Goal: Task Accomplishment & Management: Use online tool/utility

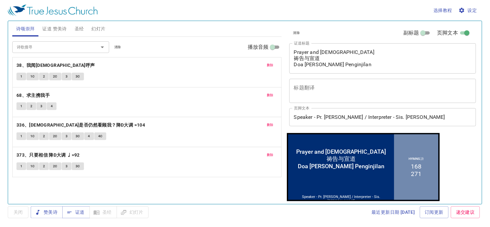
click at [476, 10] on span "设定" at bounding box center [468, 10] width 17 height 8
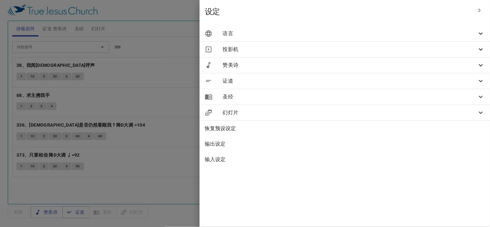
click at [483, 35] on icon at bounding box center [481, 34] width 8 height 8
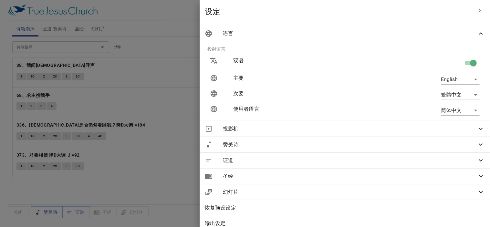
click at [471, 109] on body "选择教程 设定 诗颂崇拜 证道 赞美诗 圣经 幻灯片 诗歌搜寻 诗歌搜寻 清除 播放音频 删除 38、我闻耶稣呼声 1 1C 2 2C 3 3C 删除 68、…" at bounding box center [245, 113] width 490 height 227
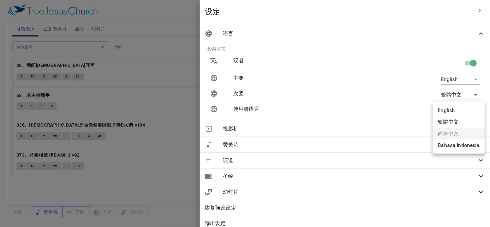
click at [450, 111] on li "English" at bounding box center [459, 111] width 52 height 12
type input "en"
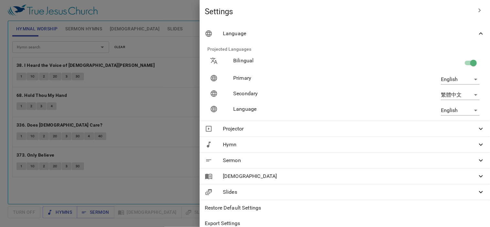
click at [233, 92] on div at bounding box center [245, 113] width 490 height 227
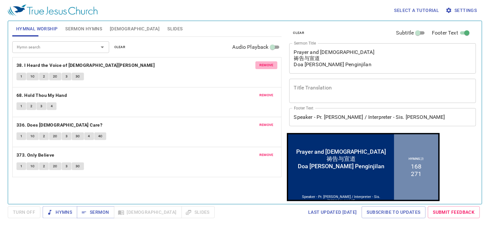
click at [273, 62] on button "remove" at bounding box center [267, 65] width 22 height 8
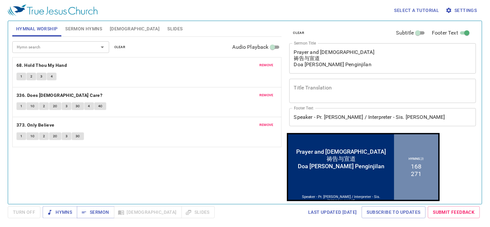
click at [268, 65] on span "remove" at bounding box center [266, 65] width 14 height 6
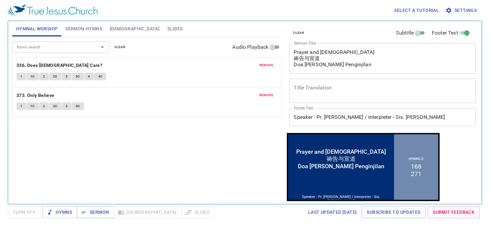
click at [268, 65] on span "remove" at bounding box center [266, 65] width 14 height 6
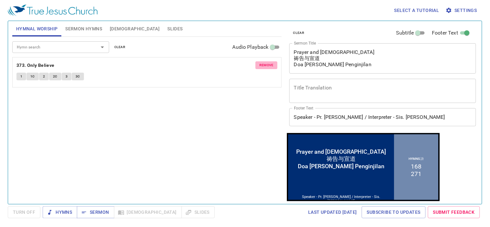
click at [268, 65] on span "remove" at bounding box center [266, 65] width 14 height 6
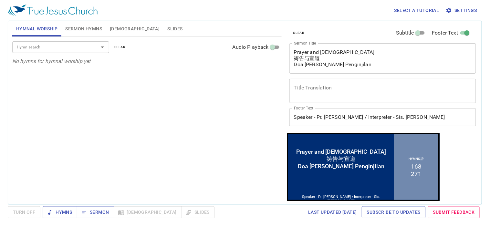
click at [215, 89] on div "Hymn search Hymn search clear Audio Playback No hymns for hymnal worship yet" at bounding box center [146, 118] width 269 height 162
click at [85, 27] on span "Sermon Hymns" at bounding box center [83, 29] width 37 height 8
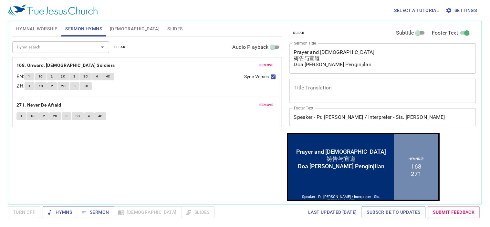
click at [268, 67] on span "remove" at bounding box center [266, 65] width 14 height 6
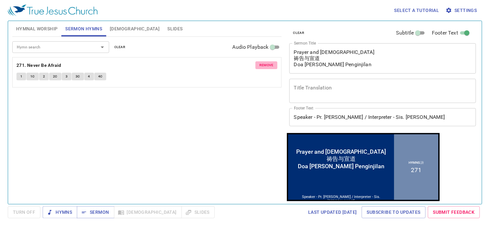
click at [268, 65] on span "remove" at bounding box center [266, 65] width 14 height 6
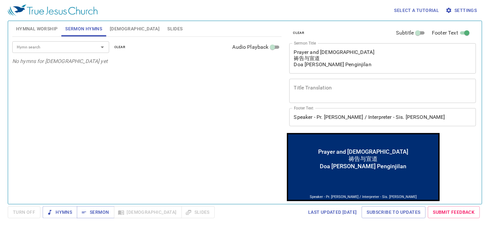
click at [202, 88] on div "Hymn search Hymn search clear Audio Playback No hymns for sermon yet" at bounding box center [146, 118] width 269 height 162
click at [37, 27] on span "Hymnal Worship" at bounding box center [37, 29] width 42 height 8
click at [112, 27] on span "[DEMOGRAPHIC_DATA]" at bounding box center [135, 29] width 50 height 8
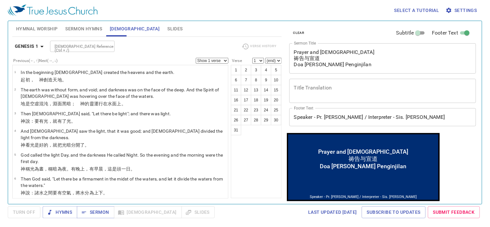
click at [167, 27] on span "Slides" at bounding box center [174, 29] width 15 height 8
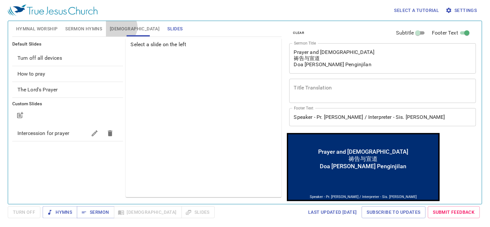
drag, startPoint x: 120, startPoint y: 27, endPoint x: 92, endPoint y: 27, distance: 28.7
click at [120, 27] on span "[DEMOGRAPHIC_DATA]" at bounding box center [135, 29] width 50 height 8
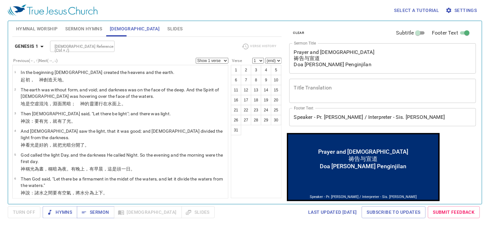
drag, startPoint x: 88, startPoint y: 27, endPoint x: 64, endPoint y: 27, distance: 24.6
click at [86, 27] on span "Sermon Hymns" at bounding box center [83, 29] width 37 height 8
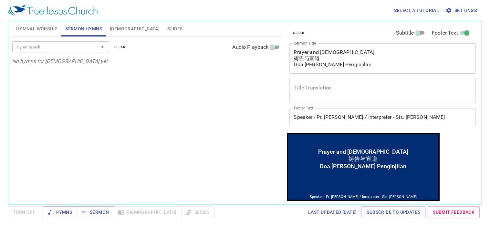
drag, startPoint x: 27, startPoint y: 26, endPoint x: 37, endPoint y: 27, distance: 9.1
click at [27, 26] on span "Hymnal Worship" at bounding box center [37, 29] width 42 height 8
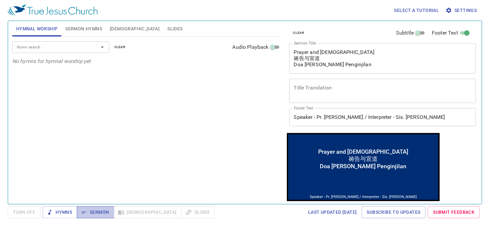
click at [92, 212] on span "Sermon" at bounding box center [95, 212] width 27 height 8
click at [334, 118] on input "Speaker - Pr. Joel / Interpreter - Sis. Siau Yin" at bounding box center [382, 117] width 187 height 18
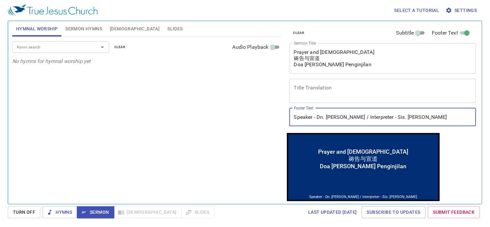
click at [421, 117] on input "Speaker - Dn. Isaiah Phan / Interpreter - Sis. Siau Yin" at bounding box center [382, 117] width 187 height 18
type input "Speaker - Dn. [PERSON_NAME] / Interpreter - Sis. [PERSON_NAME]"
click at [356, 89] on textarea "Title Translation" at bounding box center [383, 91] width 178 height 12
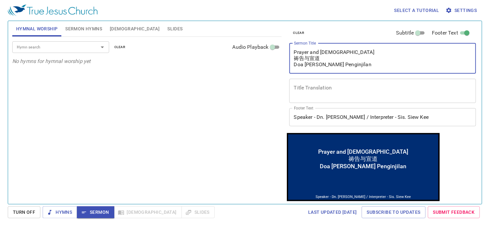
click at [357, 67] on textarea "Prayer and Evangelism 祷告与宣道 Doa dan Penginjilan" at bounding box center [383, 58] width 178 height 18
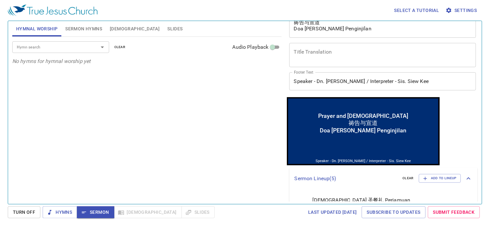
click at [120, 121] on div "Hymn search Hymn search clear Audio Playback No hymns for hymnal worship yet" at bounding box center [146, 118] width 269 height 162
click at [244, 99] on div "Hymn search Hymn search clear Audio Playback No hymns for hymnal worship yet" at bounding box center [146, 118] width 269 height 162
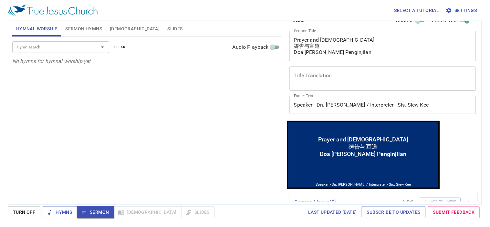
scroll to position [0, 0]
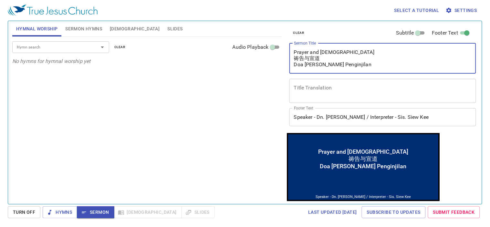
drag, startPoint x: 346, startPoint y: 66, endPoint x: 256, endPoint y: 50, distance: 91.5
click at [256, 50] on div "Hymnal Worship Sermon Hymns [DEMOGRAPHIC_DATA] Slides Hymn search Hymn search c…" at bounding box center [245, 109] width 471 height 183
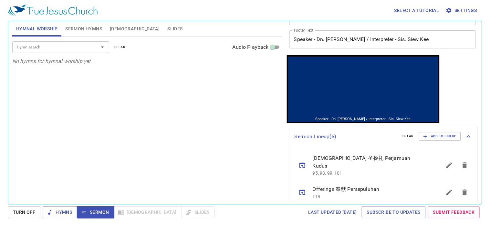
click at [465, 154] on div "Sermon Lineup ( 5 ) clear Add to Lineup Holy Communion 圣餐礼 Perjamuan Kudus 95, …" at bounding box center [383, 211] width 188 height 171
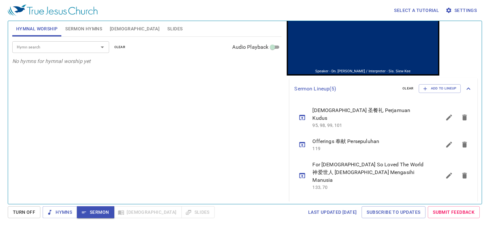
scroll to position [72, 0]
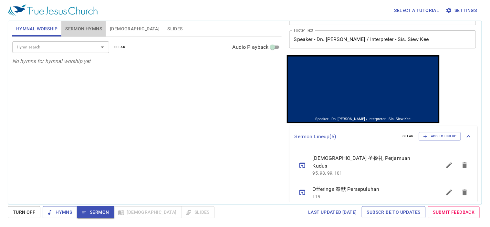
click at [89, 26] on span "Sermon Hymns" at bounding box center [83, 29] width 37 height 8
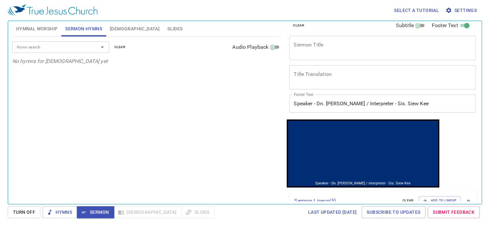
scroll to position [0, 0]
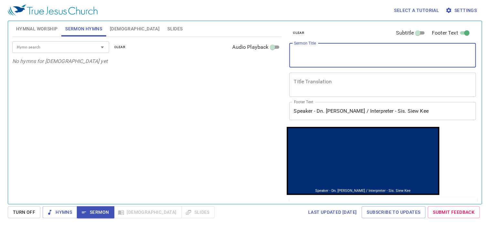
click at [323, 56] on textarea "Sermon Title" at bounding box center [383, 55] width 178 height 12
type textarea "Sing the"
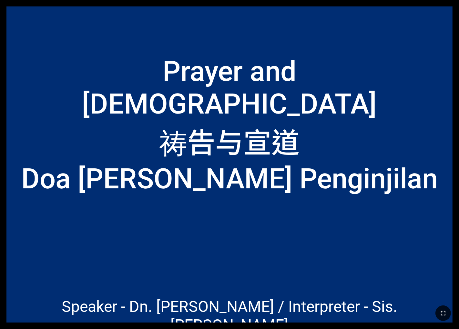
click at [287, 229] on icon "button" at bounding box center [444, 314] width 8 height 8
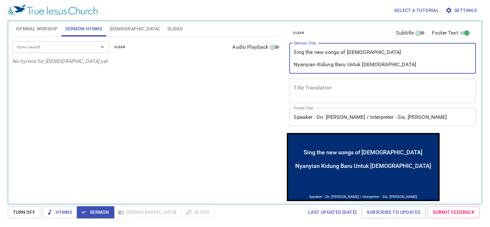
click at [373, 60] on textarea "Sing the new songs of GOD Nyanyian Kidung Baru Untuk Tuhan" at bounding box center [383, 58] width 178 height 18
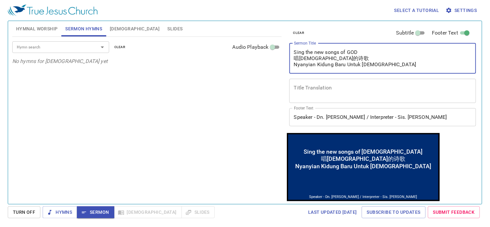
click at [314, 59] on textarea "Sing the new songs of GOD 唱神的诗歌 Nyanyian Kidung Baru Untuk Tuhan" at bounding box center [383, 58] width 178 height 18
click at [328, 57] on textarea "Sing the new songs of GOD 唱神的新歌 Nyanyian Kidung Baru Untuk Tuhan" at bounding box center [383, 58] width 178 height 18
drag, startPoint x: 363, startPoint y: 53, endPoint x: 275, endPoint y: 54, distance: 88.5
click at [275, 54] on div "Hymnal Worship Sermon Hymns Bible Slides Hymn search Hymn search clear Audio Pl…" at bounding box center [245, 109] width 471 height 183
click at [346, 64] on textarea "Sing the new songs of GOD 唱神的新歌 Nyanyian Kidung Baru Untuk Tuhan" at bounding box center [383, 58] width 178 height 18
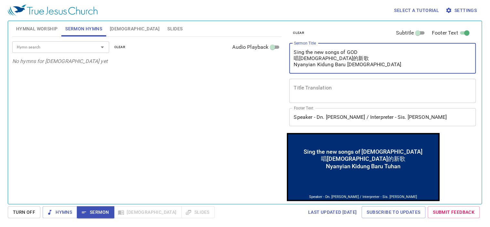
click textarea "Sing the new songs of GOD 唱神的新歌 Nyanyian Kidung Baru Tuhan"
type textarea "Sing the new songs of GOD 唱神的新歌 Nyanyian Kidung Baru Tuhan"
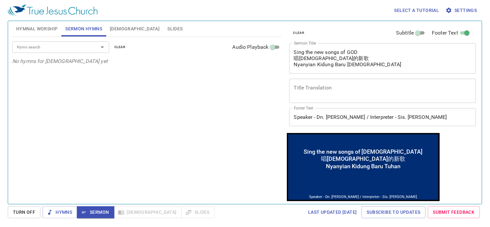
click div "Hymn search Hymn search clear Audio Playback No hymns for sermon yet"
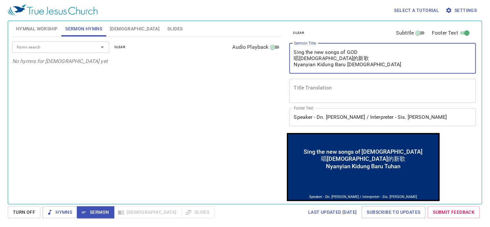
click at [308, 52] on textarea "Sing the new songs of GOD 唱神的新歌 Nyanyian Kidung Baru Tuhan" at bounding box center [383, 58] width 178 height 18
click at [318, 52] on textarea "Sing The new songs of GOD 唱神的新歌 Nyanyian Kidung Baru Tuhan" at bounding box center [383, 58] width 178 height 18
click at [329, 51] on textarea "Sing The New songs of GOD 唱神的新歌 Nyanyian Kidung Baru Tuhan" at bounding box center [383, 58] width 178 height 18
type textarea "Sing The New Songs of GOD 唱神的新歌 Nyanyian Kidung Baru Tuhan"
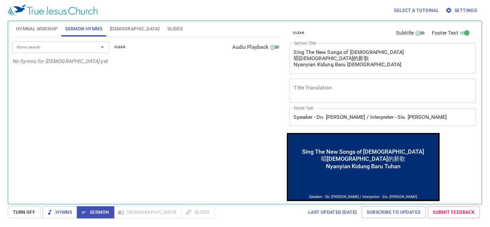
click at [198, 101] on div "Hymn search Hymn search clear Audio Playback No hymns for [DEMOGRAPHIC_DATA] yet" at bounding box center [146, 118] width 269 height 162
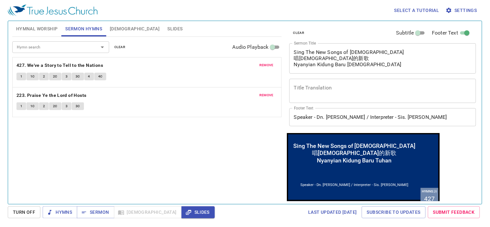
click at [115, 29] on span "[DEMOGRAPHIC_DATA]" at bounding box center [135, 29] width 50 height 8
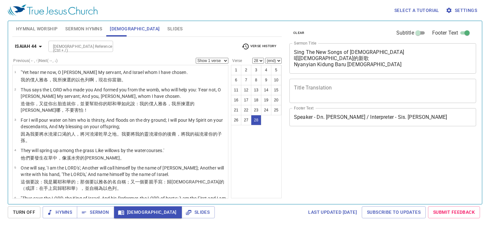
select select "28"
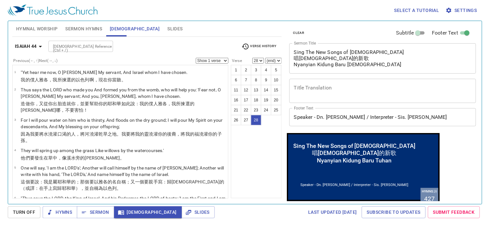
scroll to position [651, 0]
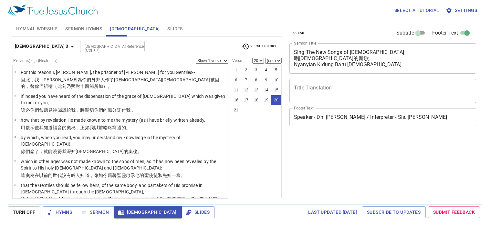
select select "20"
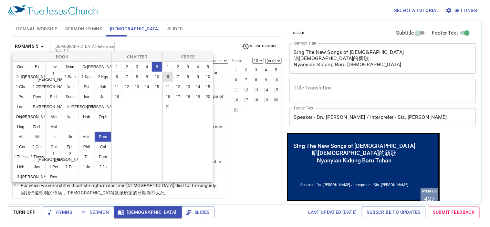
click at [165, 76] on button "6" at bounding box center [168, 77] width 10 height 10
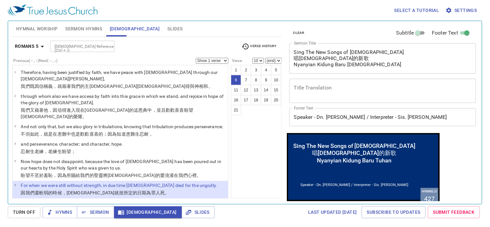
click at [167, 76] on div "Book Gen Ex Lev Num Deut Josh Judg Ruth 1 Sam 2 Sam 1 Kgs 2 Kgs 1 Chr 2 Chr Ezr…" at bounding box center [245, 113] width 490 height 227
select select "6"
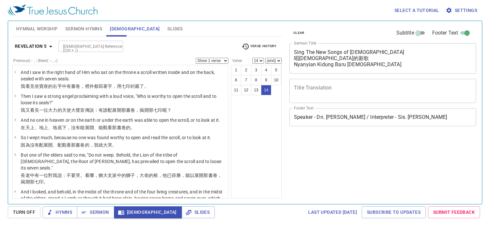
select select "14"
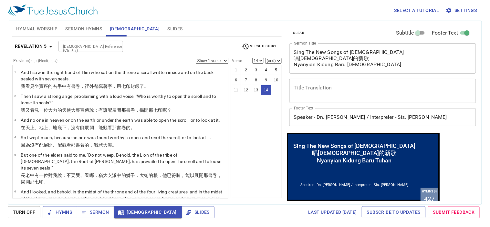
scroll to position [251, 0]
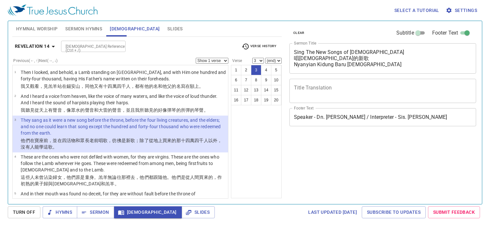
select select "3"
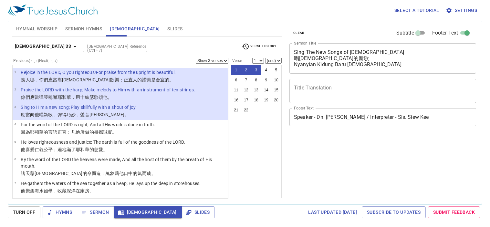
select select "3"
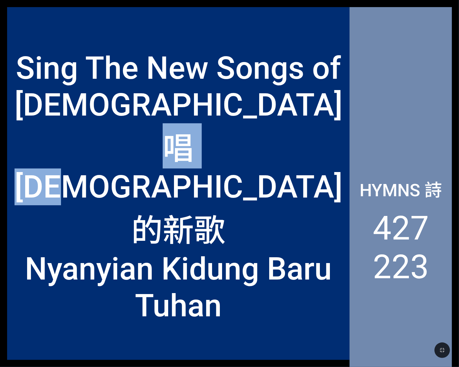
drag, startPoint x: 204, startPoint y: 147, endPoint x: 21, endPoint y: 154, distance: 183.0
click at [20, 154] on div "Sing The New Songs of [DEMOGRAPHIC_DATA] 唱[DEMOGRAPHIC_DATA]的新歌 Nyanyian Kidung…" at bounding box center [179, 187] width 328 height 275
drag, startPoint x: 185, startPoint y: 125, endPoint x: 208, endPoint y: 87, distance: 43.9
click at [186, 125] on div "Sing The New Songs of [DEMOGRAPHIC_DATA] 唱[DEMOGRAPHIC_DATA]的新歌 Nyanyian Kidung…" at bounding box center [179, 187] width 328 height 275
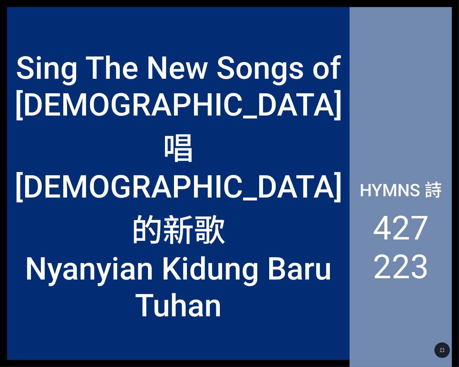
drag, startPoint x: 259, startPoint y: 44, endPoint x: 274, endPoint y: 35, distance: 17.5
click at [260, 44] on div "Sing The New Songs of [DEMOGRAPHIC_DATA] 唱[DEMOGRAPHIC_DATA]的新歌 Nyanyian Kidung…" at bounding box center [178, 186] width 343 height 289
click at [277, 28] on div "Sing The New Songs of [DEMOGRAPHIC_DATA] 唱[DEMOGRAPHIC_DATA]的新歌 Nyanyian Kidung…" at bounding box center [229, 183] width 445 height 353
